Goal: Check status: Check status

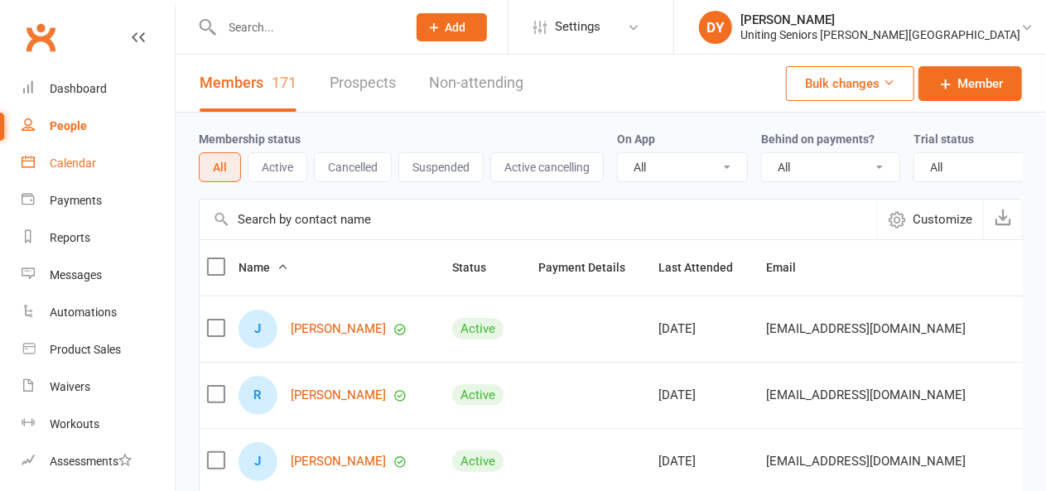
click at [117, 176] on link "Calendar" at bounding box center [98, 163] width 153 height 37
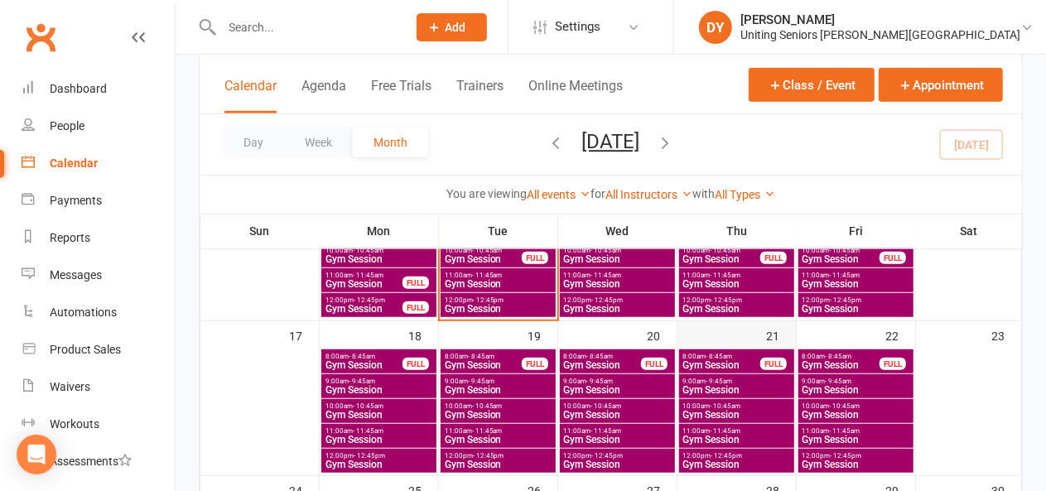
scroll to position [414, 0]
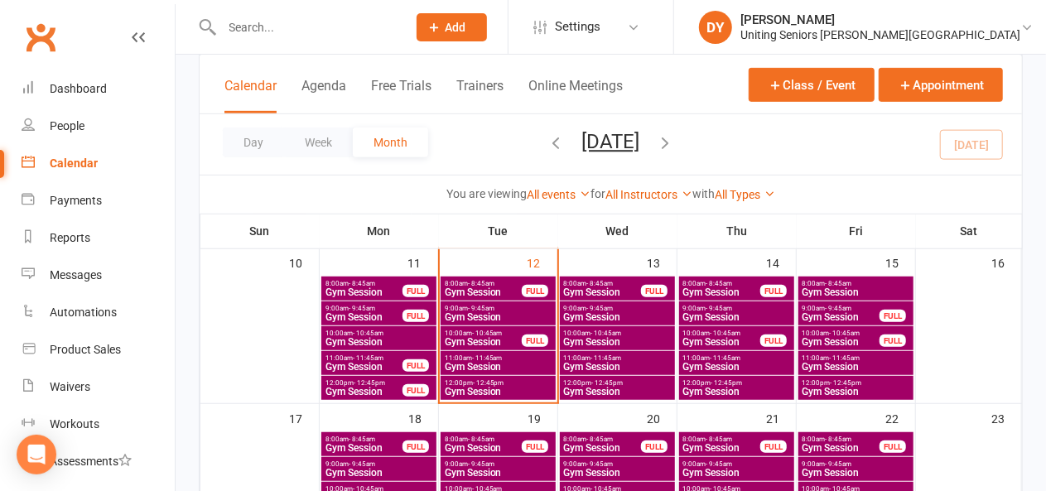
click at [528, 285] on div "FULL" at bounding box center [535, 291] width 26 height 12
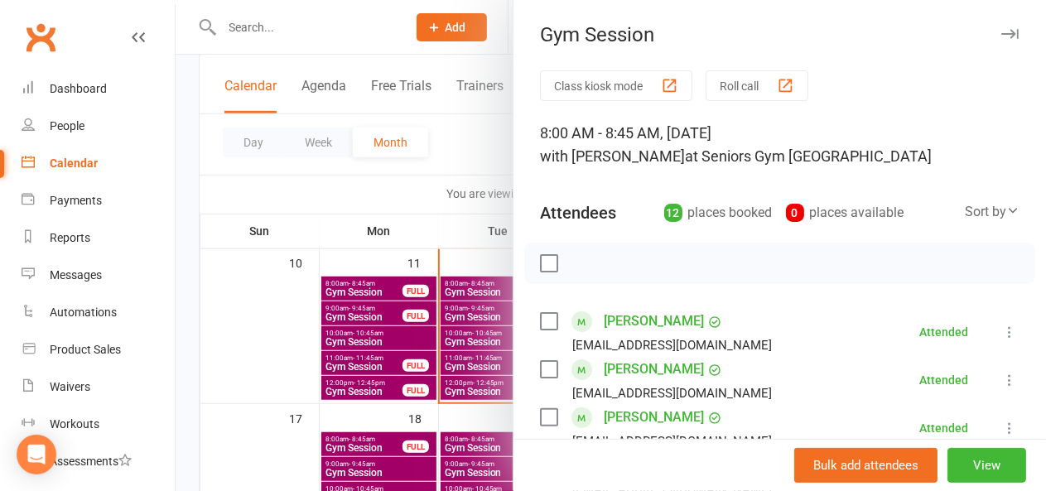
click at [782, 193] on div "Attendees 12 places booked 0 places available Sort by Last name First name Book…" at bounding box center [779, 209] width 479 height 41
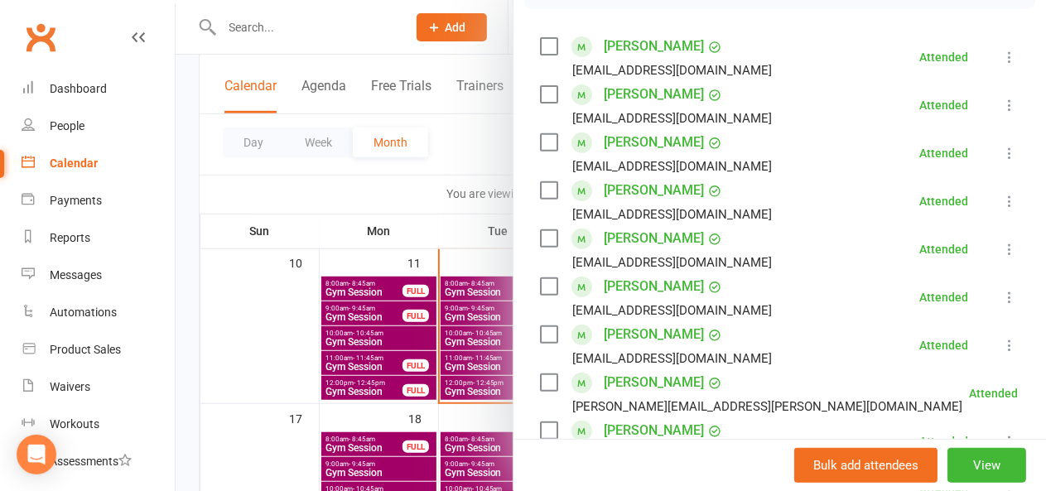
scroll to position [248, 0]
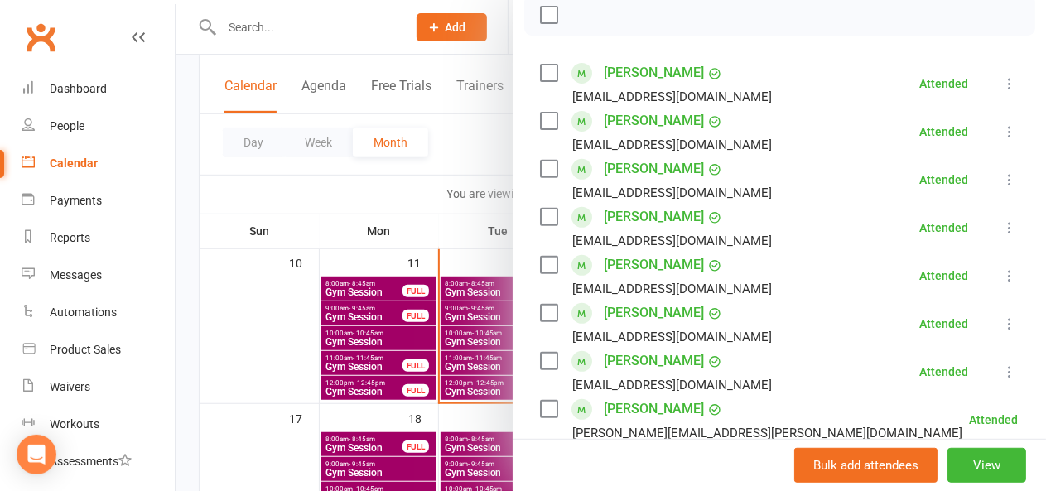
click at [457, 217] on div at bounding box center [611, 245] width 870 height 491
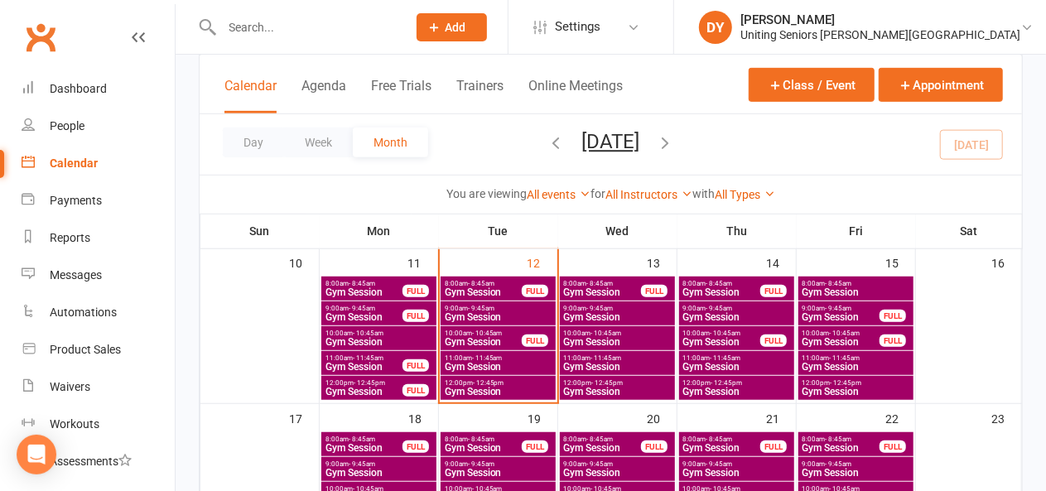
click at [506, 314] on span "Gym Session" at bounding box center [498, 317] width 108 height 10
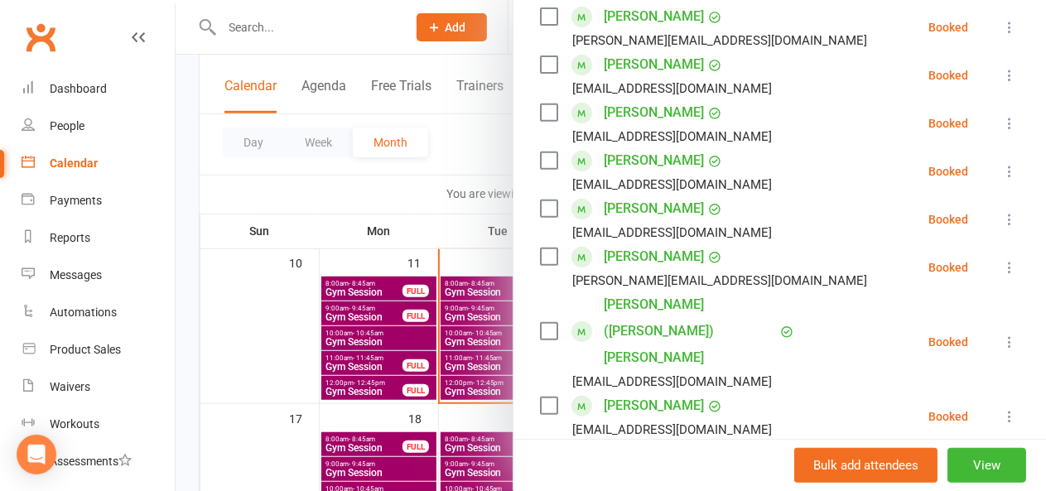
scroll to position [331, 0]
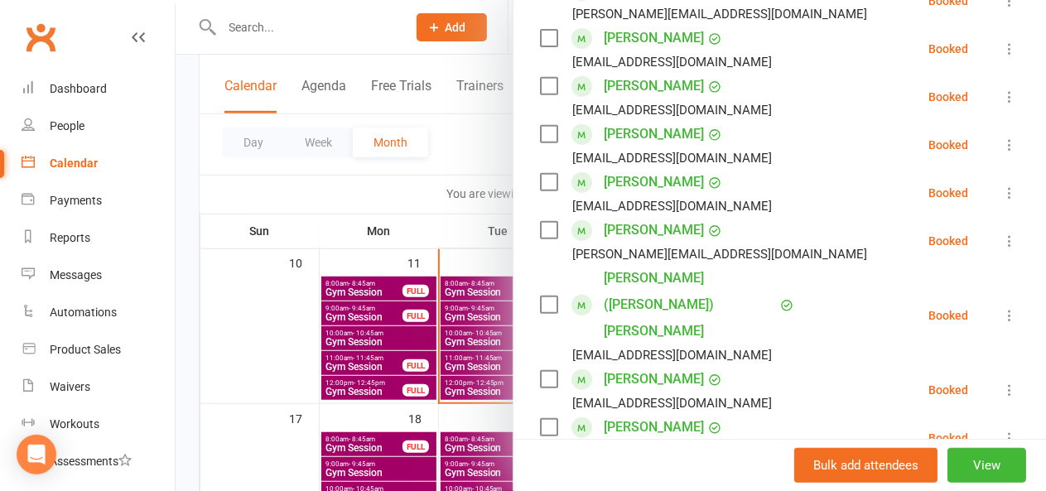
drag, startPoint x: 392, startPoint y: 176, endPoint x: 390, endPoint y: 191, distance: 15.8
click at [389, 176] on div at bounding box center [611, 245] width 870 height 491
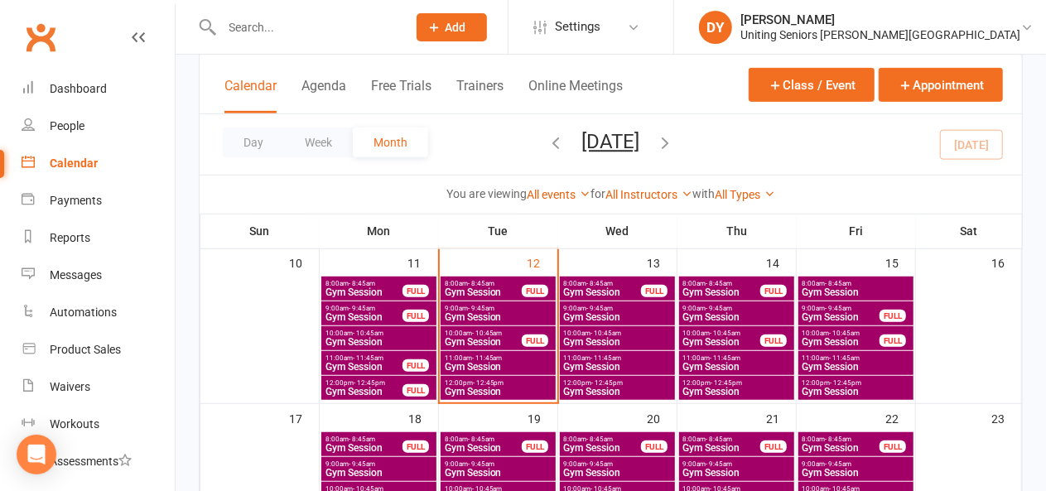
click at [456, 330] on span "10:00am - 10:45am" at bounding box center [483, 333] width 79 height 7
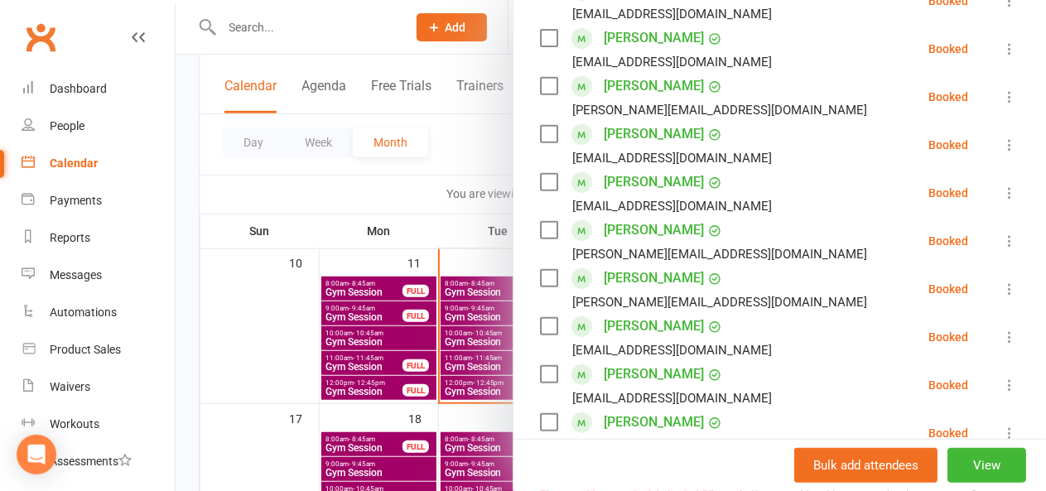
click at [416, 28] on div at bounding box center [611, 245] width 870 height 491
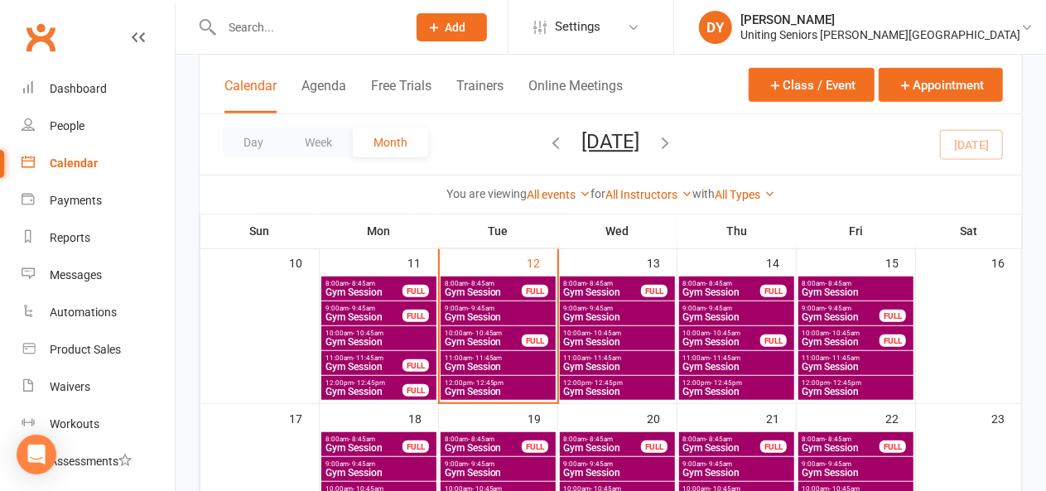
click at [530, 314] on span "Gym Session" at bounding box center [498, 317] width 108 height 10
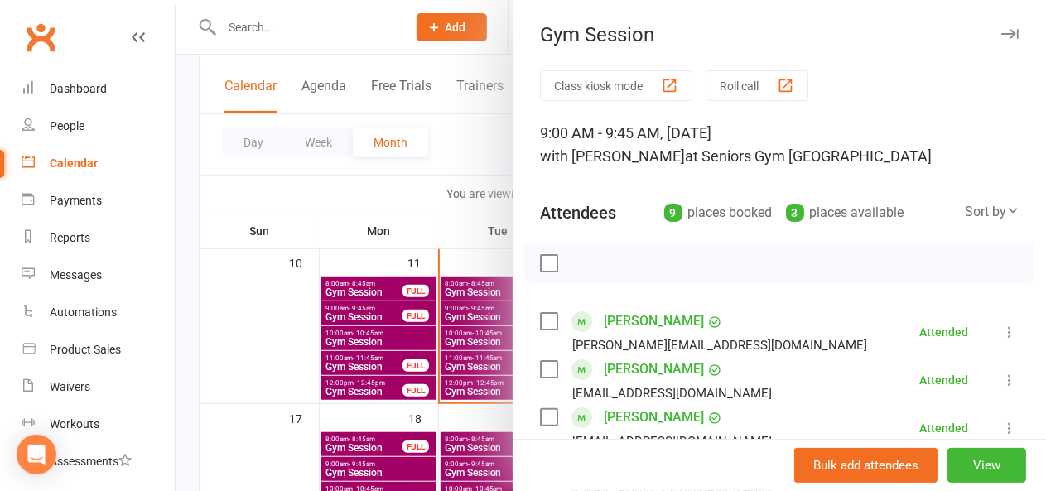
click at [697, 205] on div "9 places booked" at bounding box center [718, 212] width 108 height 23
drag, startPoint x: 819, startPoint y: 200, endPoint x: 824, endPoint y: 219, distance: 20.5
click at [821, 203] on div "Attendees 9 places booked 3 places available Sort by Last name First name Booki…" at bounding box center [779, 209] width 479 height 41
click at [824, 224] on div "Attendees 9 places booked 3 places available Sort by Last name First name Booki…" at bounding box center [779, 209] width 479 height 41
click at [805, 216] on div "3 places available" at bounding box center [845, 212] width 118 height 23
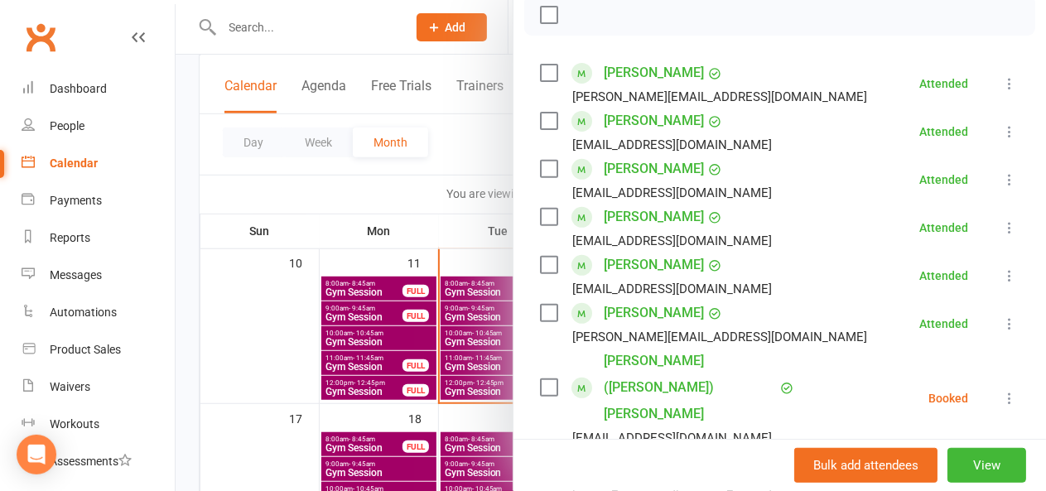
scroll to position [0, 0]
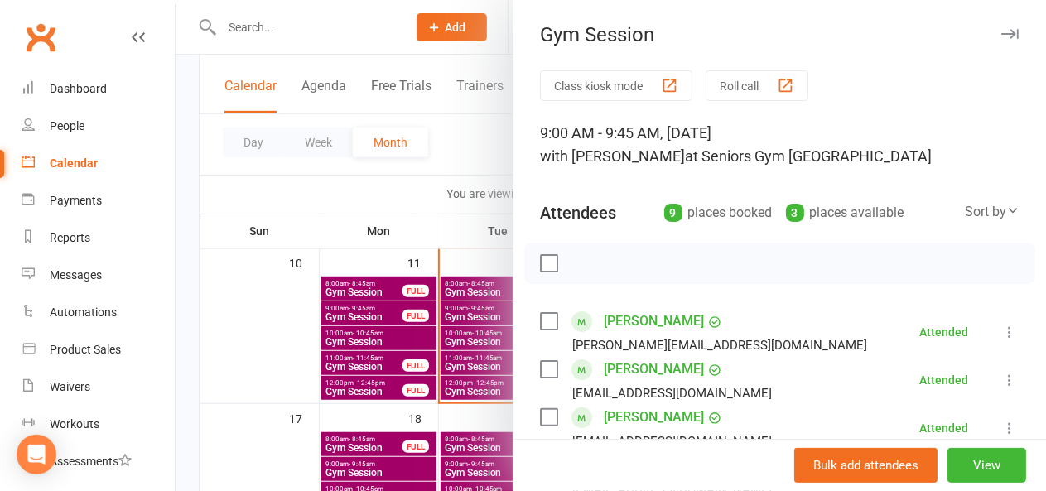
click at [792, 214] on div "3 places available" at bounding box center [845, 212] width 118 height 23
click at [677, 220] on div "9 places booked" at bounding box center [718, 212] width 108 height 23
click at [628, 206] on div "Attendees 9 places booked 3 places available Sort by Last name First name Booki…" at bounding box center [779, 209] width 479 height 41
click at [664, 212] on div "9 places booked" at bounding box center [718, 212] width 108 height 23
